Goal: Information Seeking & Learning: Check status

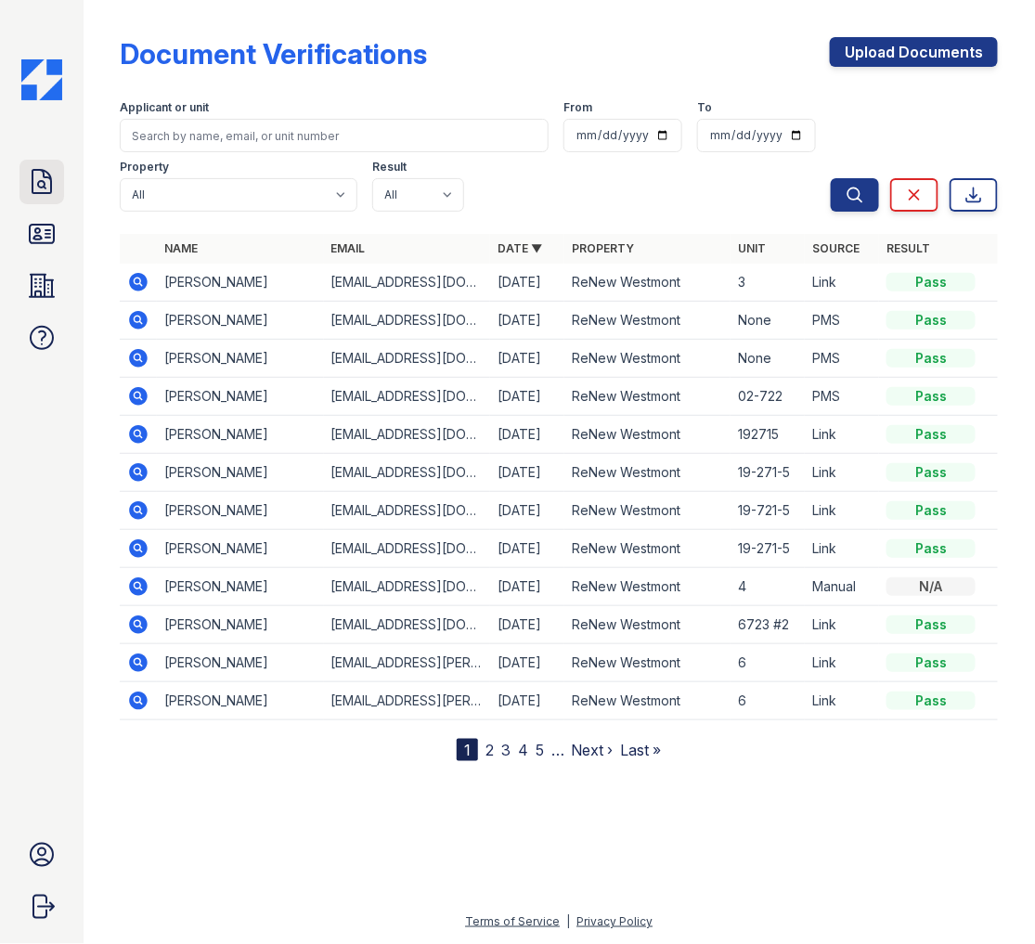
click at [54, 173] on icon at bounding box center [42, 182] width 30 height 30
click at [46, 188] on icon at bounding box center [42, 182] width 30 height 30
click at [32, 243] on icon at bounding box center [42, 234] width 24 height 19
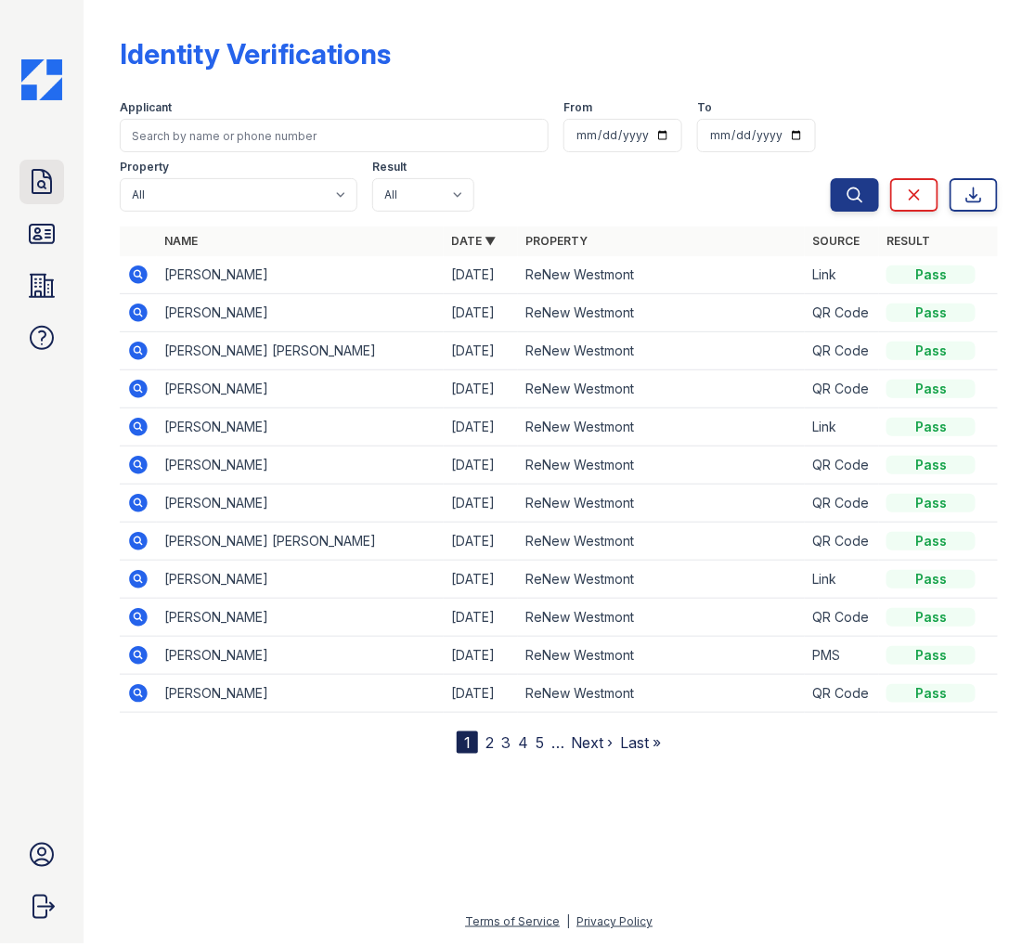
click at [45, 187] on icon at bounding box center [41, 181] width 19 height 23
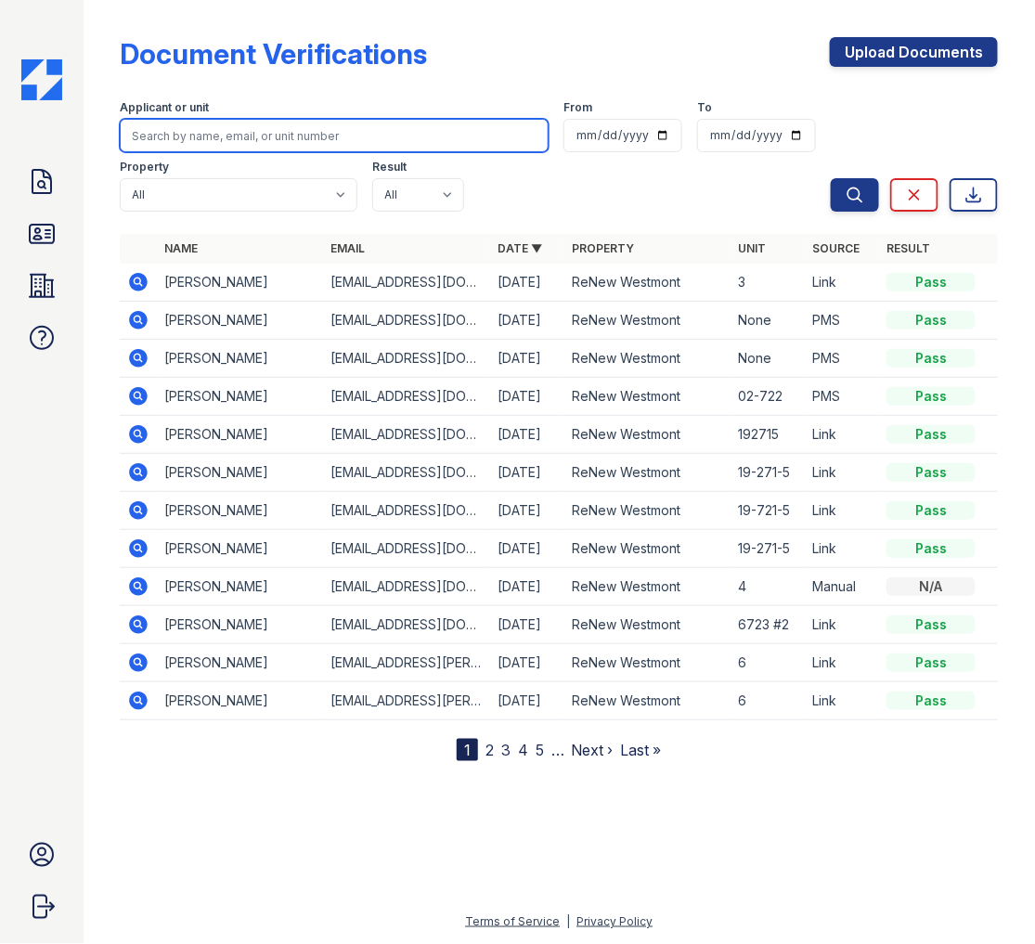
click at [248, 135] on input "search" at bounding box center [334, 135] width 429 height 33
type input "[PERSON_NAME]"
click at [830, 178] on button "Search" at bounding box center [854, 194] width 48 height 33
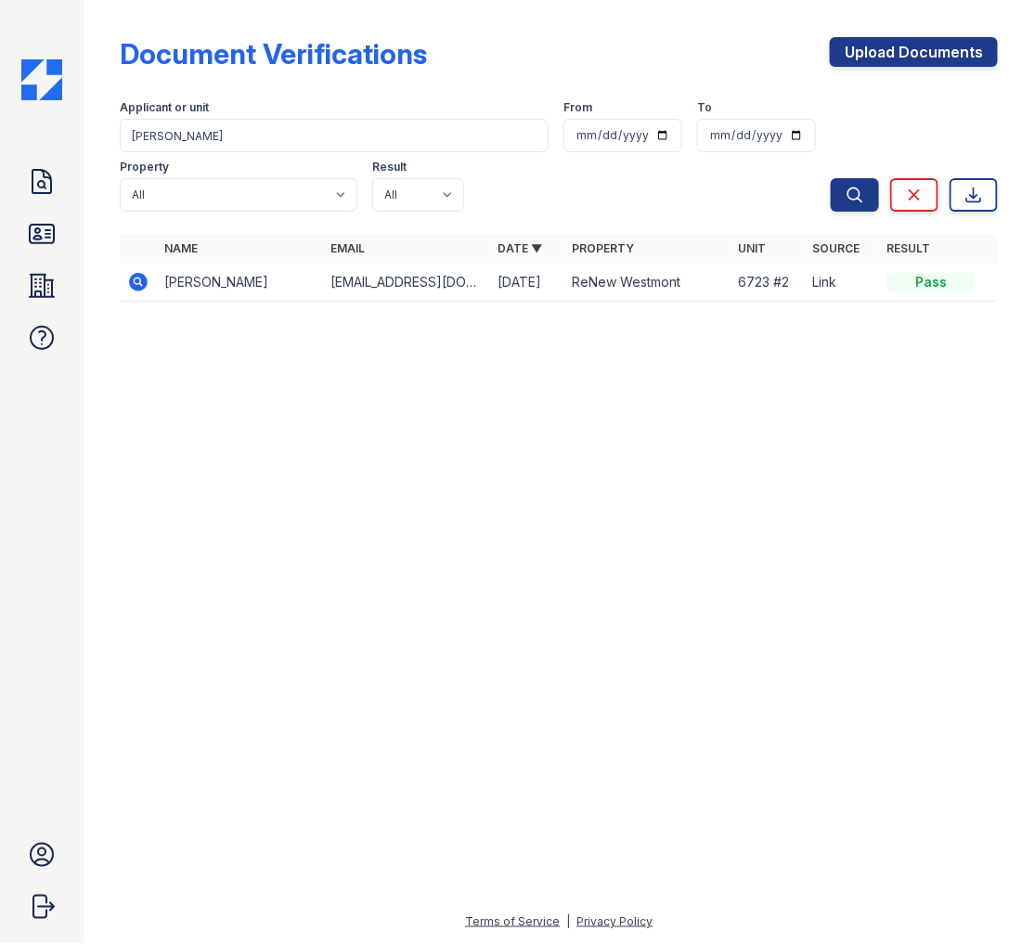
click at [141, 281] on icon at bounding box center [138, 282] width 22 height 22
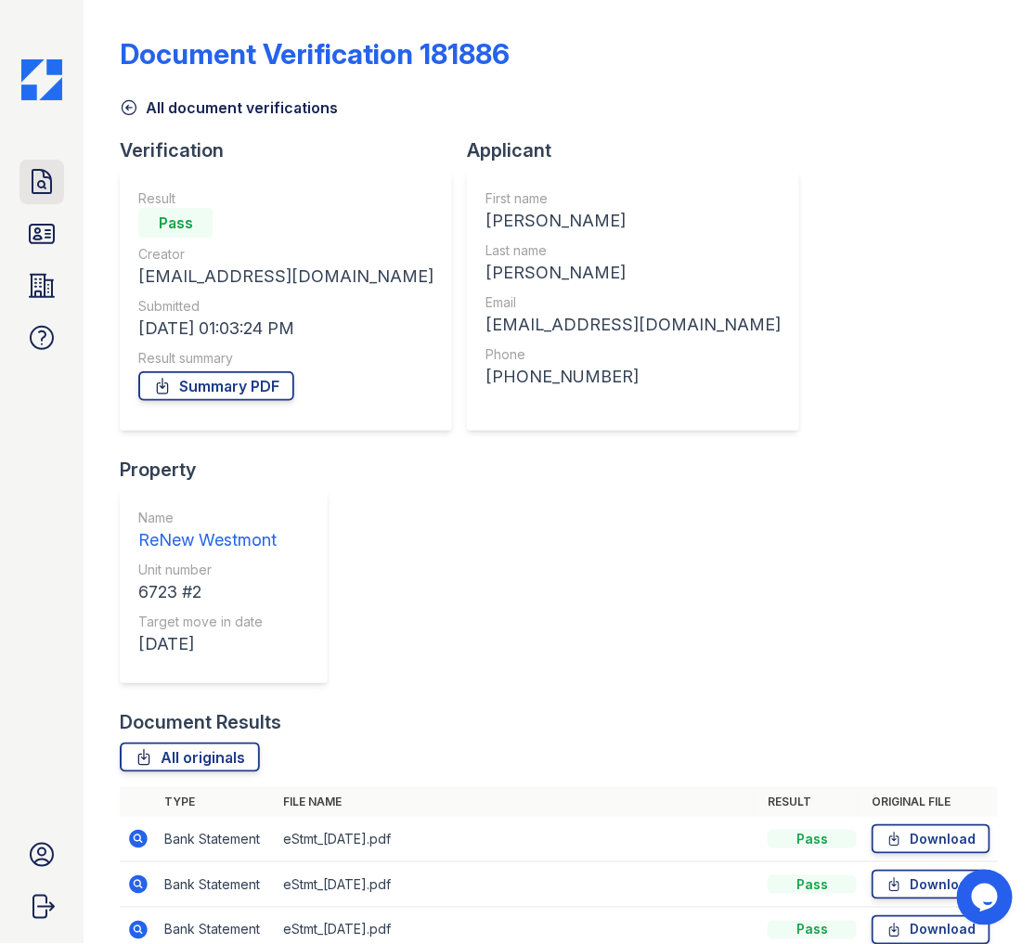
click at [58, 174] on link "Doc Verifications" at bounding box center [41, 182] width 45 height 45
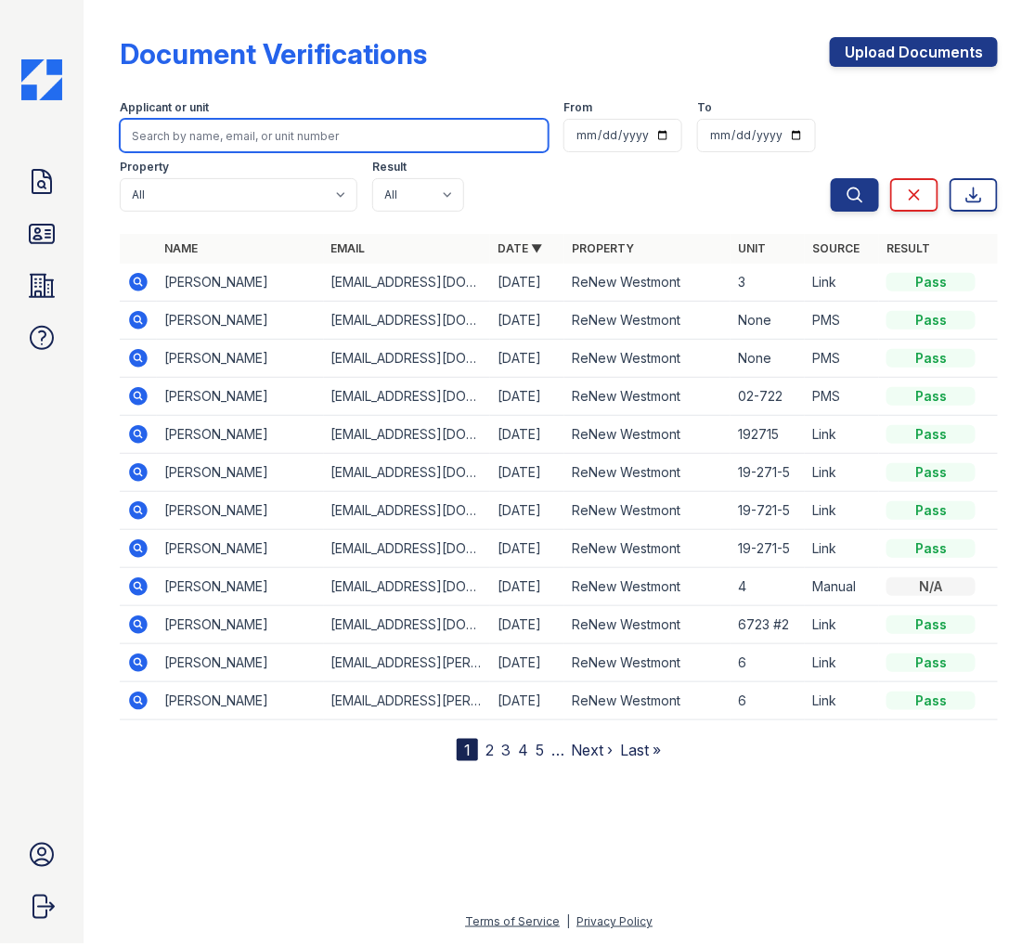
click at [186, 133] on input "search" at bounding box center [334, 135] width 429 height 33
type input "[PERSON_NAME]"
click at [830, 178] on button "Search" at bounding box center [854, 194] width 48 height 33
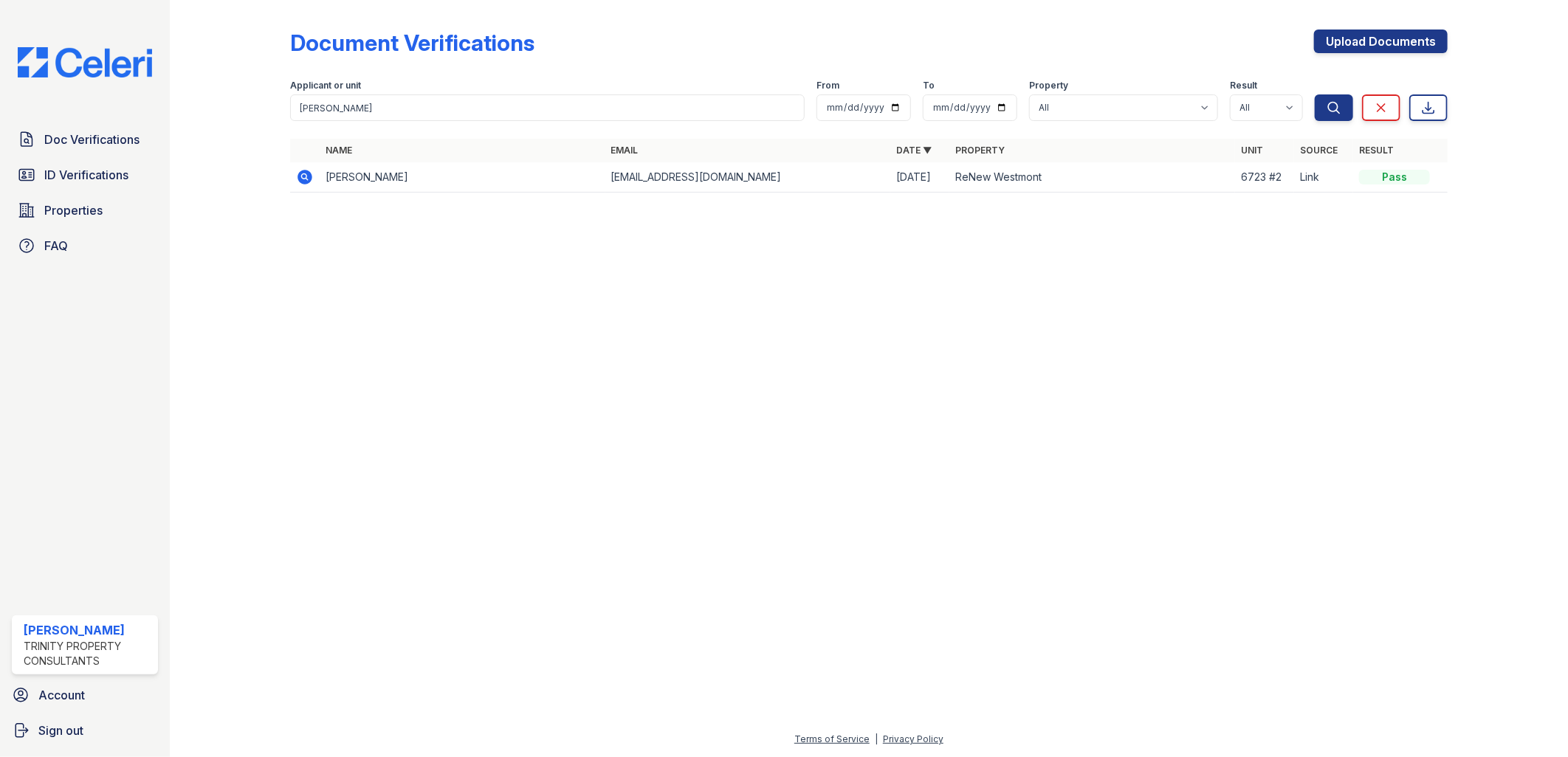
click at [609, 511] on div at bounding box center [869, 480] width 1351 height 499
click at [92, 137] on span "Doc Verifications" at bounding box center [92, 139] width 95 height 17
